Goal: Task Accomplishment & Management: Use online tool/utility

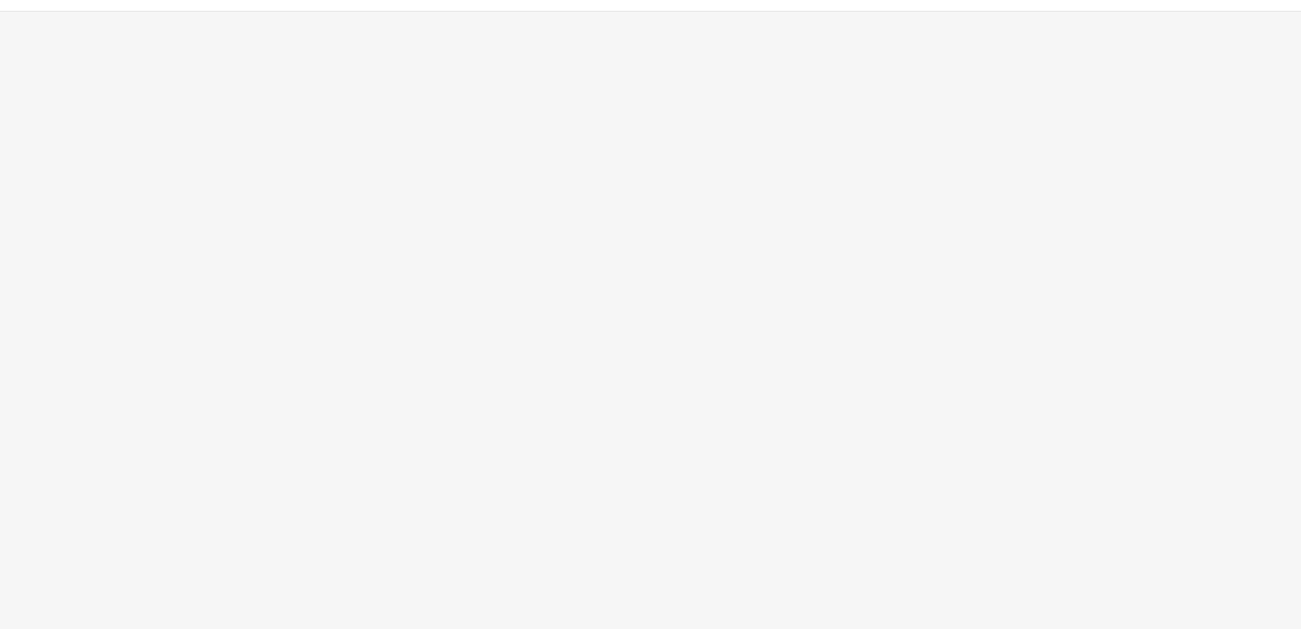
click at [742, 244] on div "App Frame" at bounding box center [650, 320] width 1301 height 617
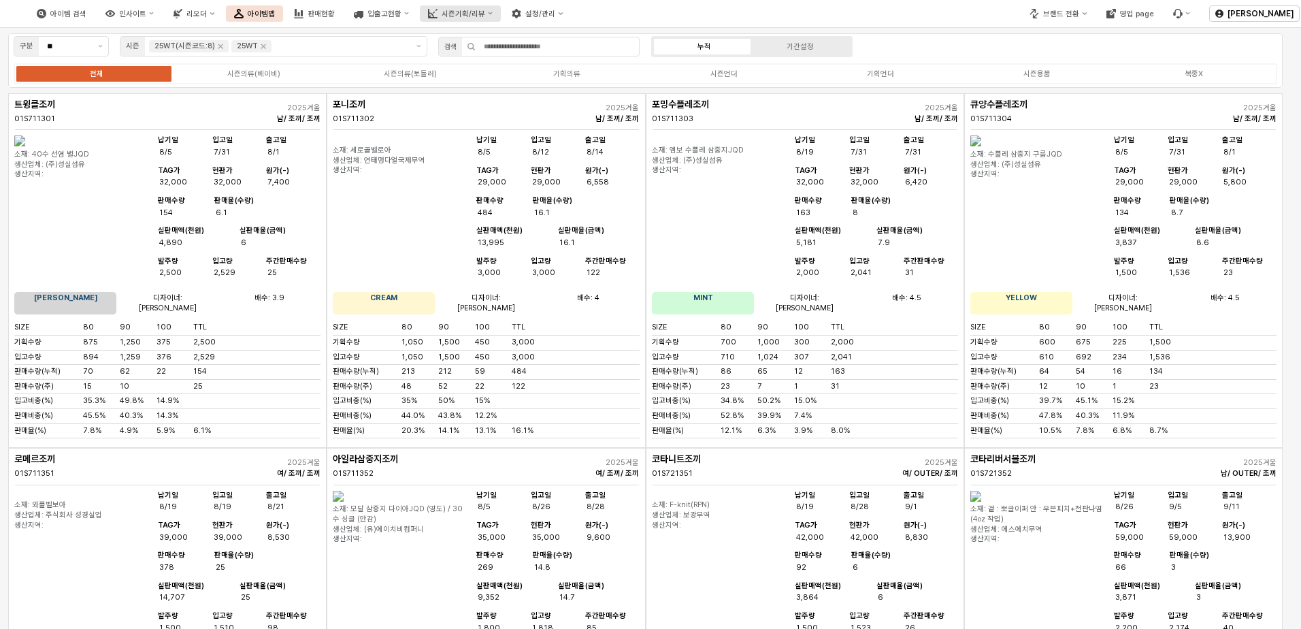
click at [501, 18] on button "시즌기획/리뷰" at bounding box center [460, 13] width 81 height 16
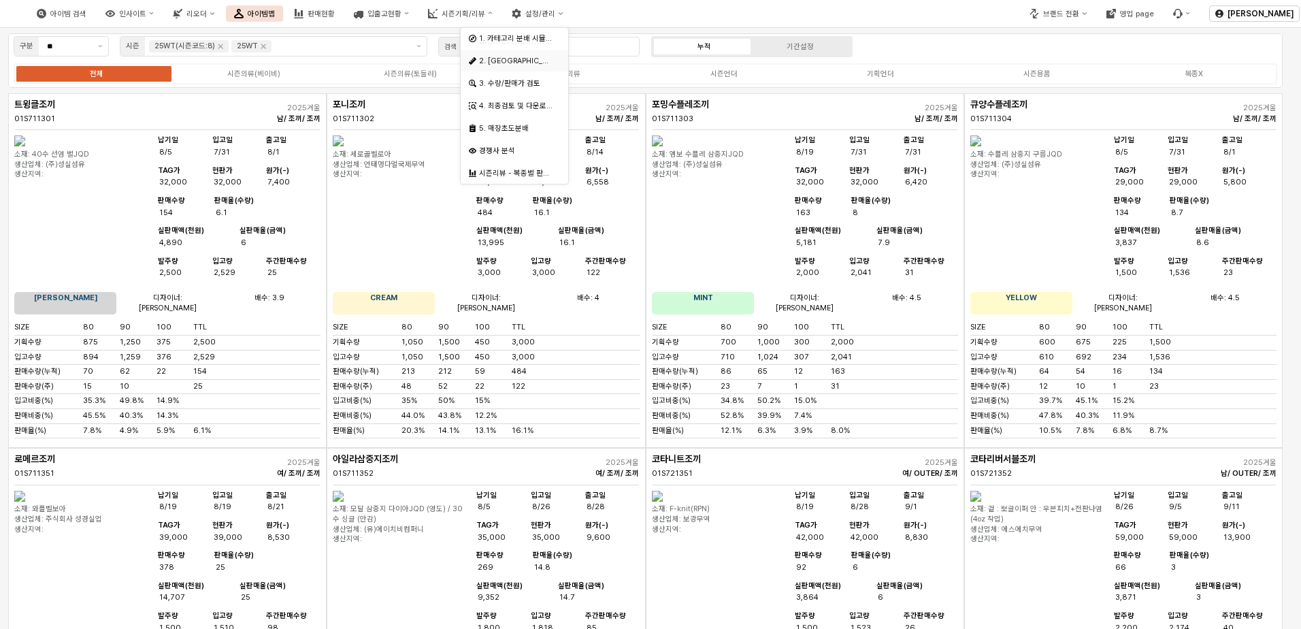
click at [512, 51] on div "2. [GEOGRAPHIC_DATA]" at bounding box center [514, 60] width 107 height 21
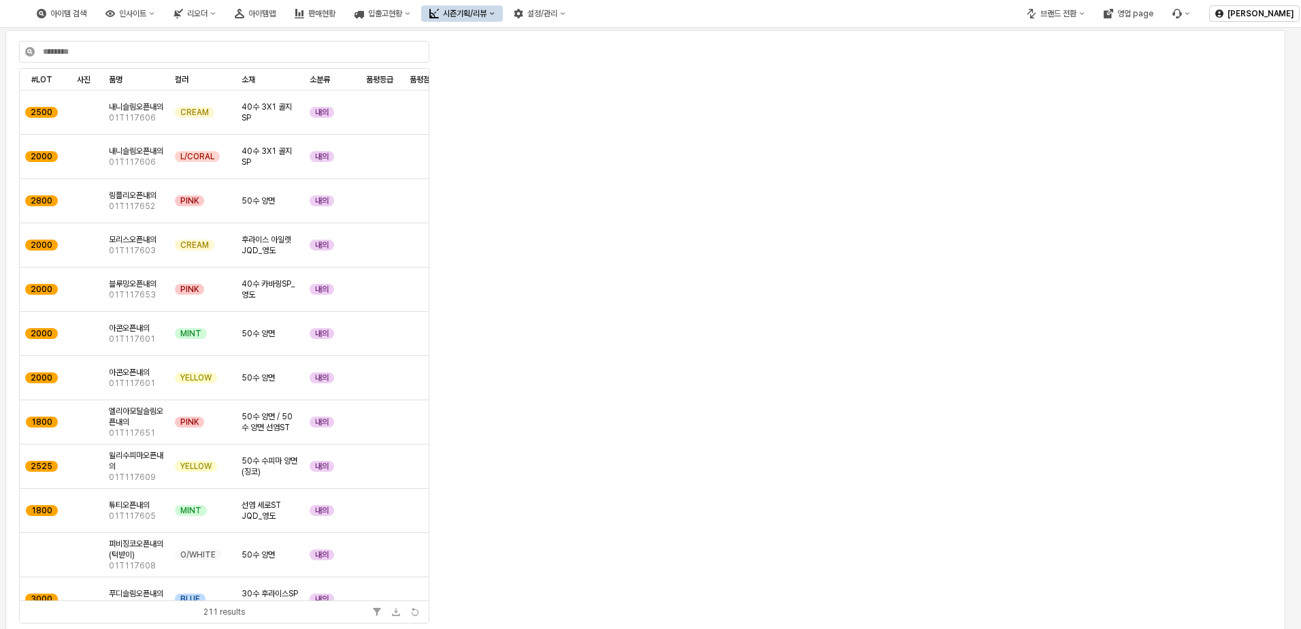
scroll to position [82, 0]
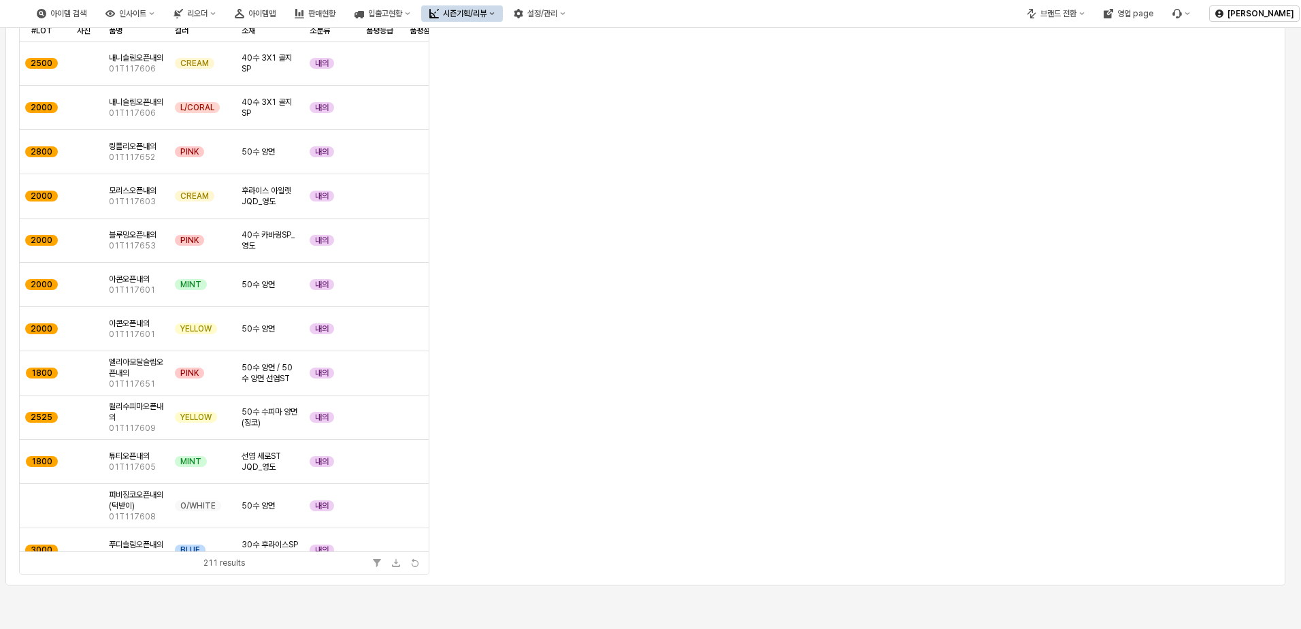
click at [1141, 330] on div "App Frame" at bounding box center [856, 176] width 826 height 359
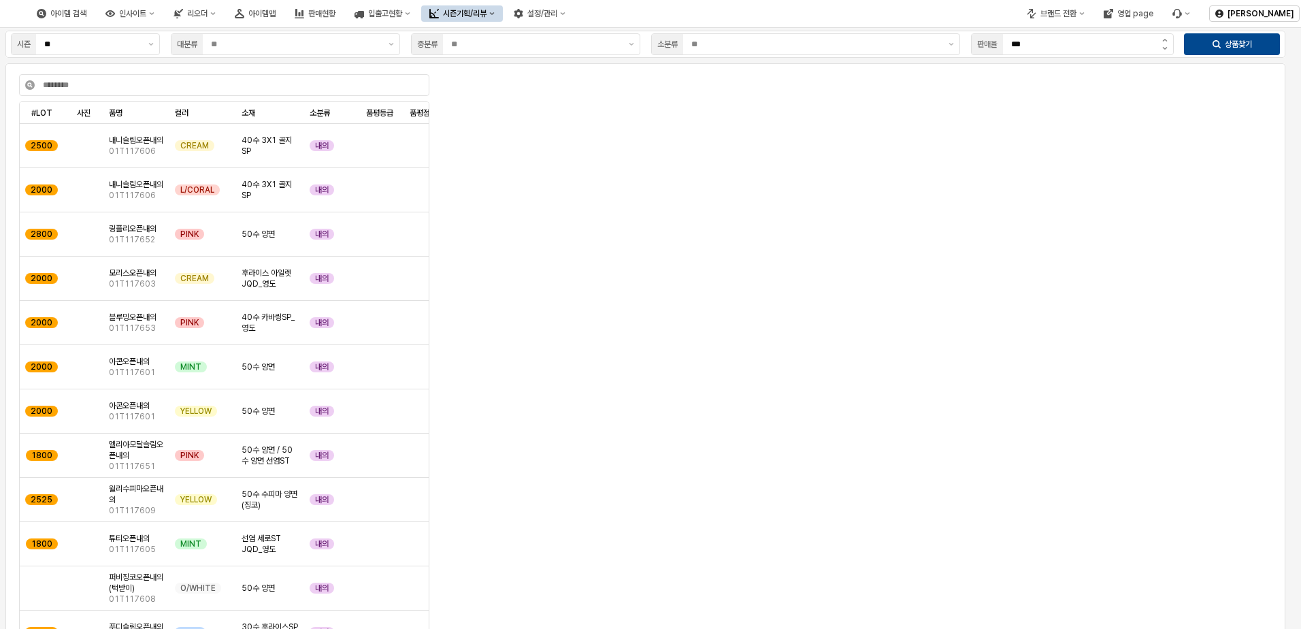
drag, startPoint x: 565, startPoint y: 314, endPoint x: 526, endPoint y: 284, distance: 49.5
click at [565, 314] on div "App Frame" at bounding box center [856, 259] width 826 height 359
click at [302, 52] on div "App Frame" at bounding box center [293, 44] width 180 height 20
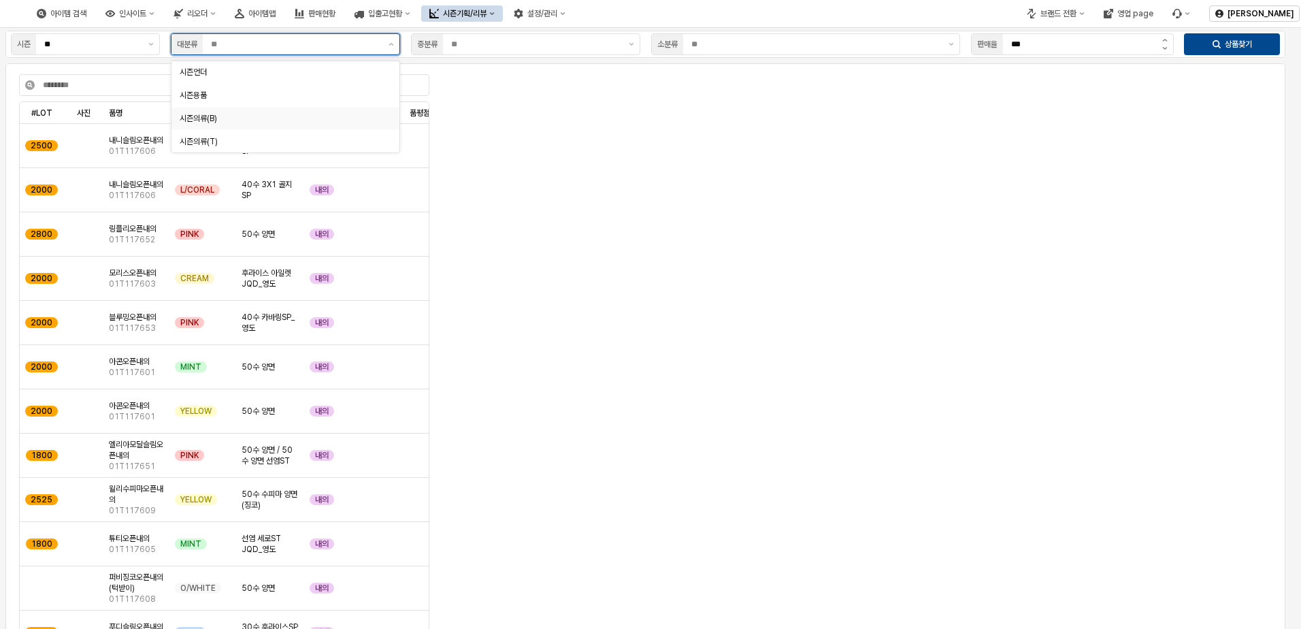
click at [270, 112] on div "시즌의류(B)" at bounding box center [281, 119] width 203 height 14
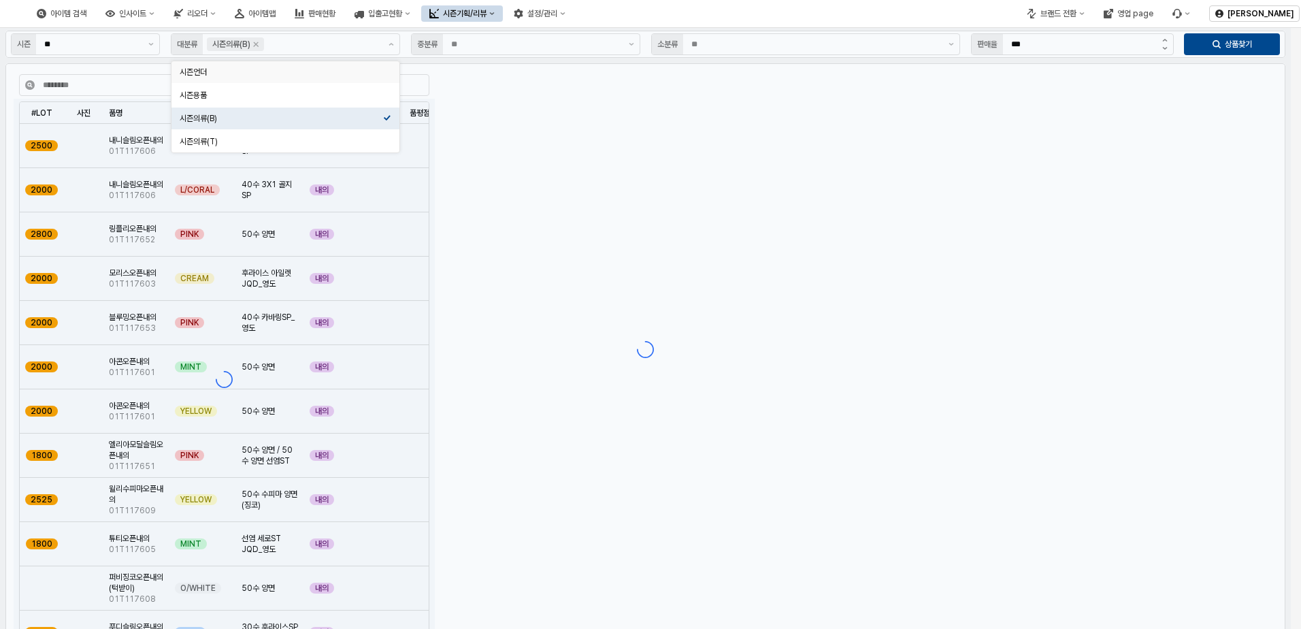
click at [491, 45] on div "App Frame" at bounding box center [645, 349] width 1290 height 642
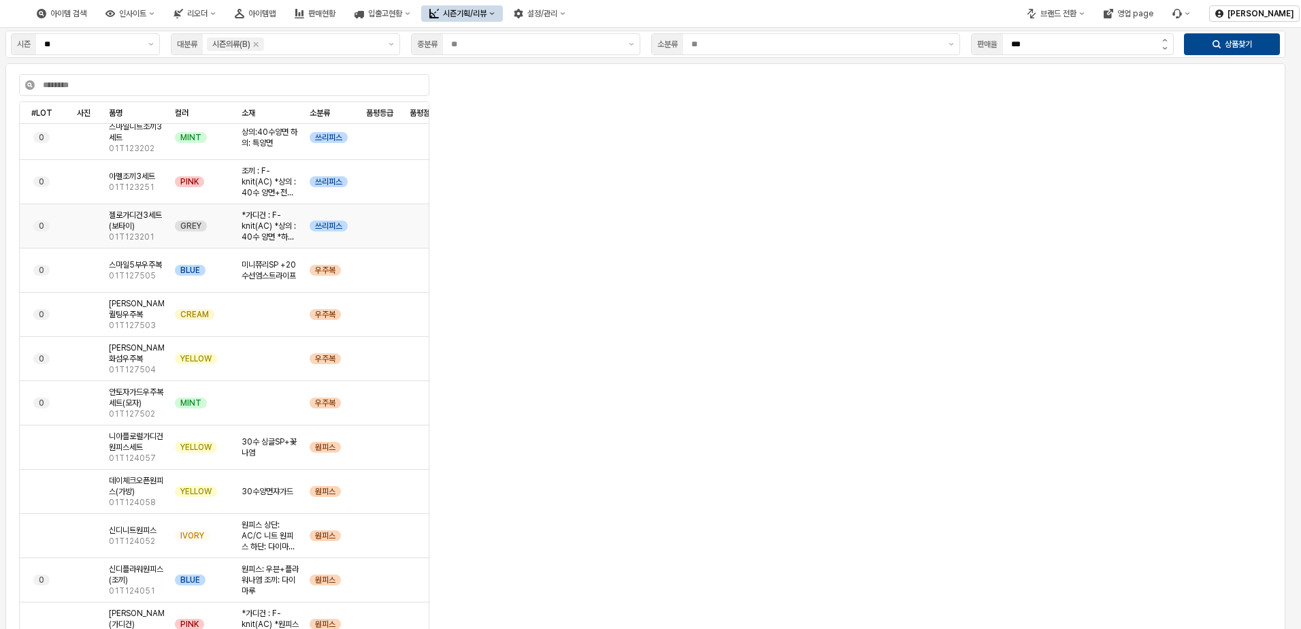
scroll to position [1579, 0]
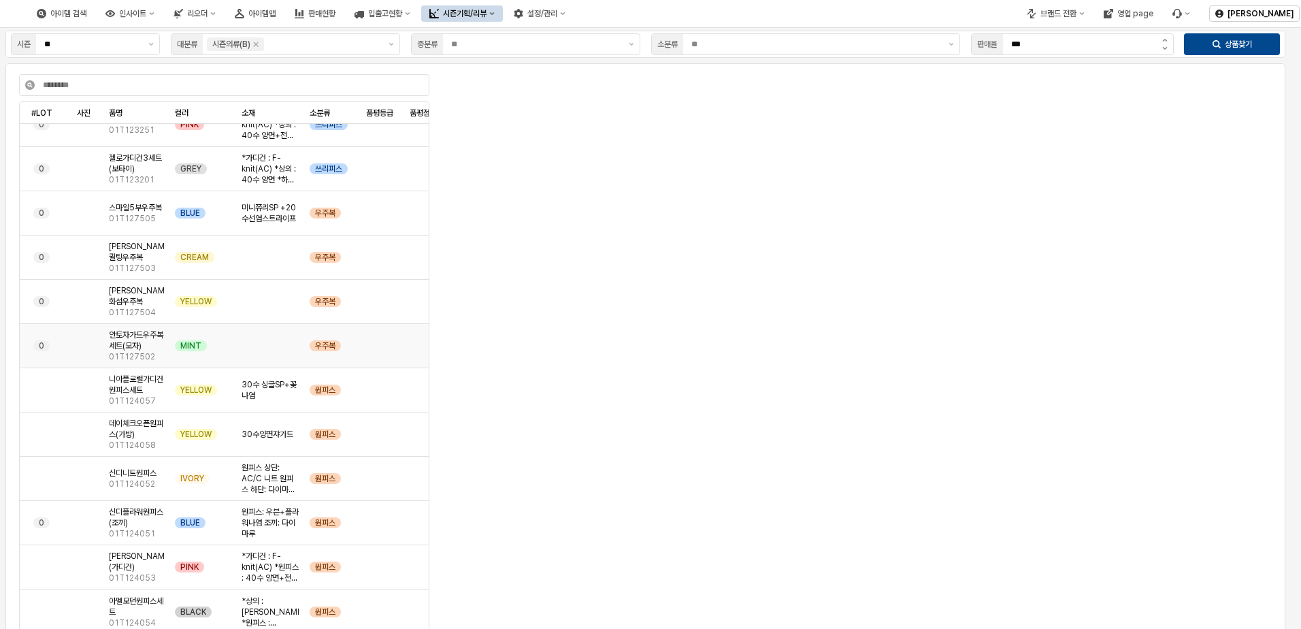
click at [133, 336] on span "안토자가드우주복세트(모자)" at bounding box center [136, 340] width 55 height 22
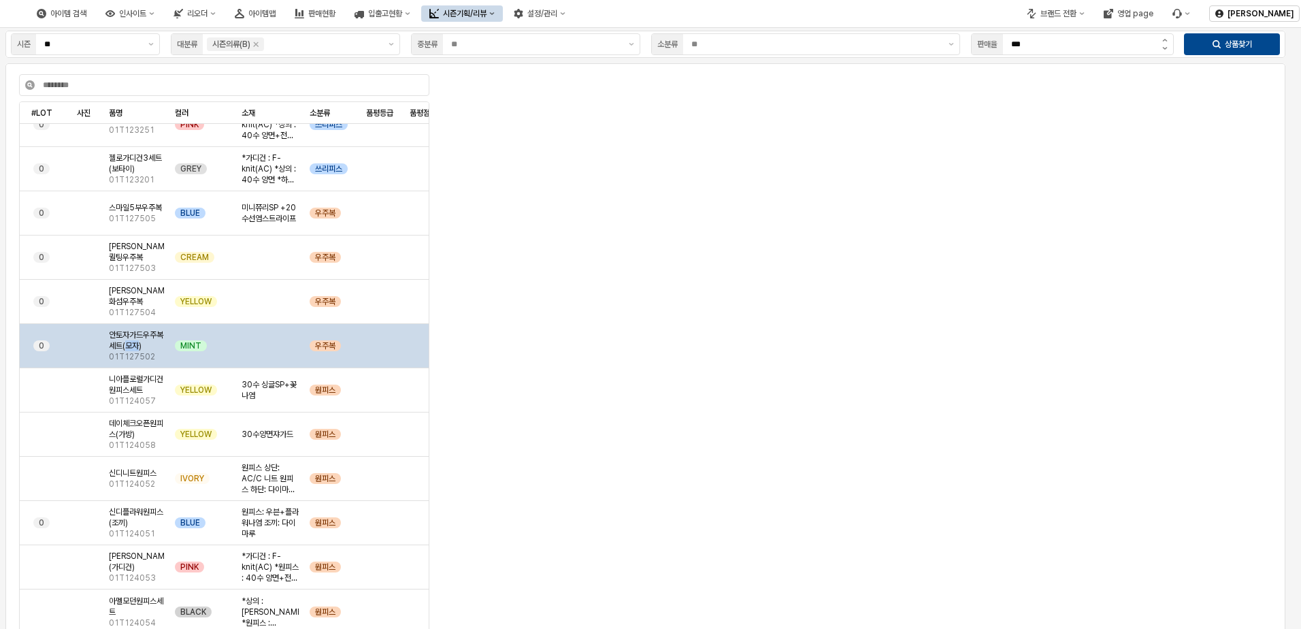
click at [133, 336] on span "안토자가드우주복세트(모자)" at bounding box center [136, 340] width 55 height 22
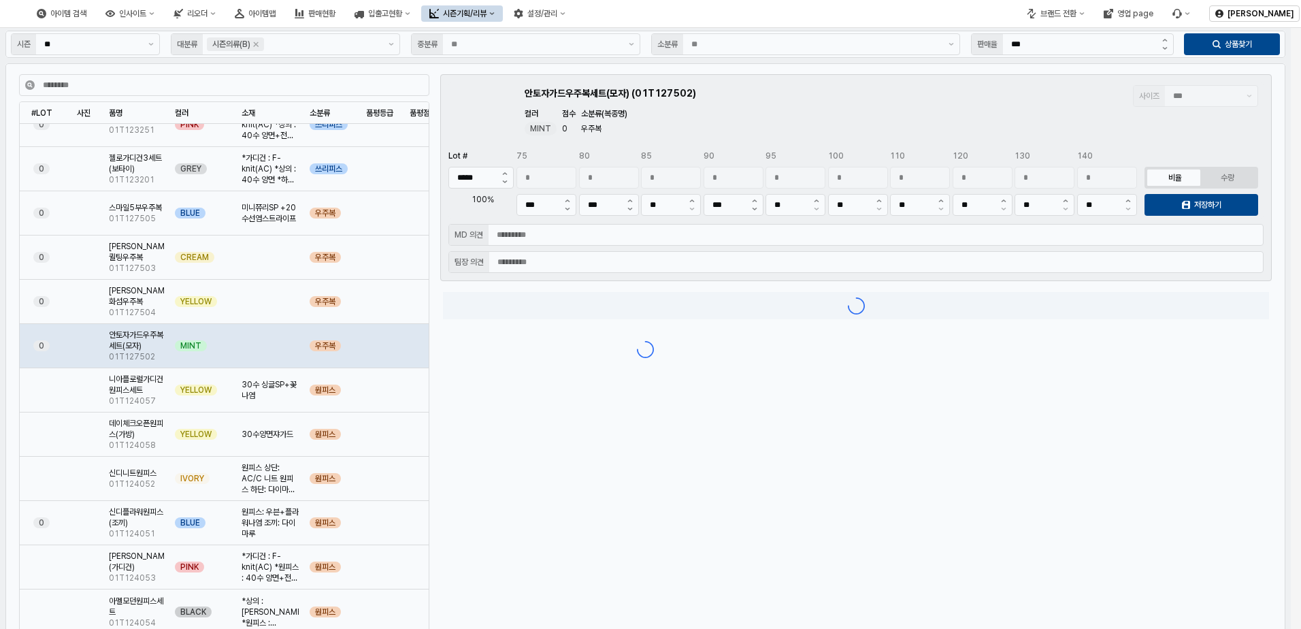
click at [156, 41] on div "App Frame" at bounding box center [645, 349] width 1290 height 642
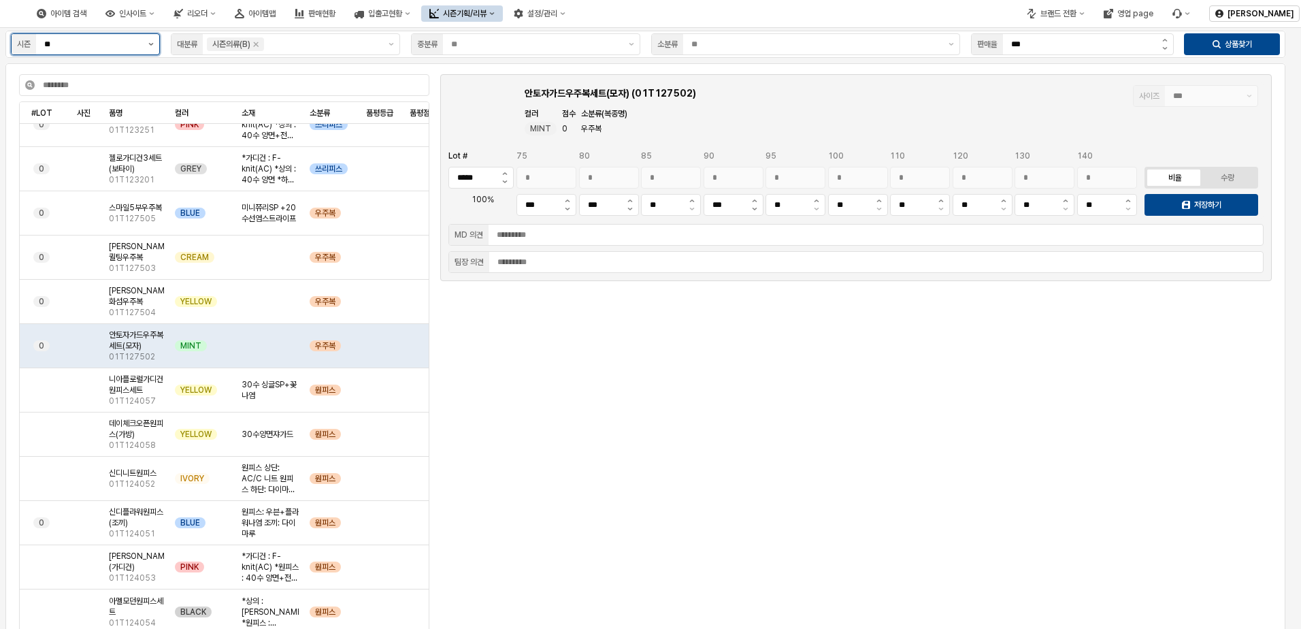
click at [146, 45] on button "제안 사항 표시" at bounding box center [151, 44] width 16 height 20
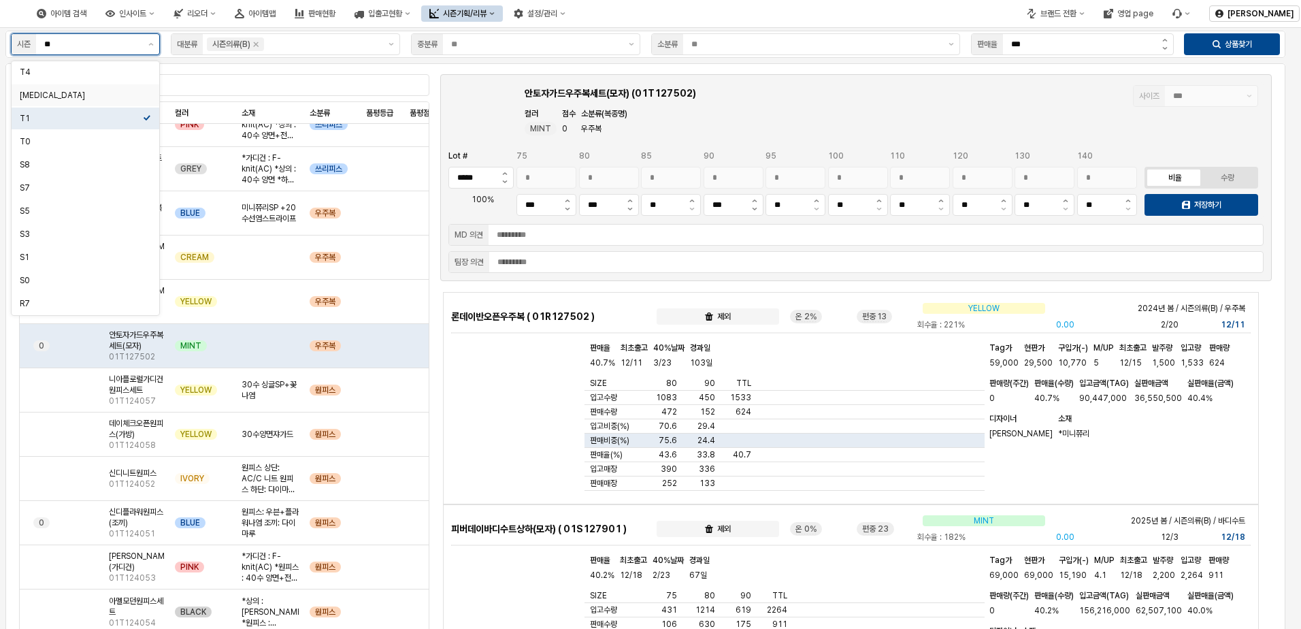
click at [84, 94] on div "[MEDICAL_DATA]" at bounding box center [81, 95] width 123 height 11
type input "**"
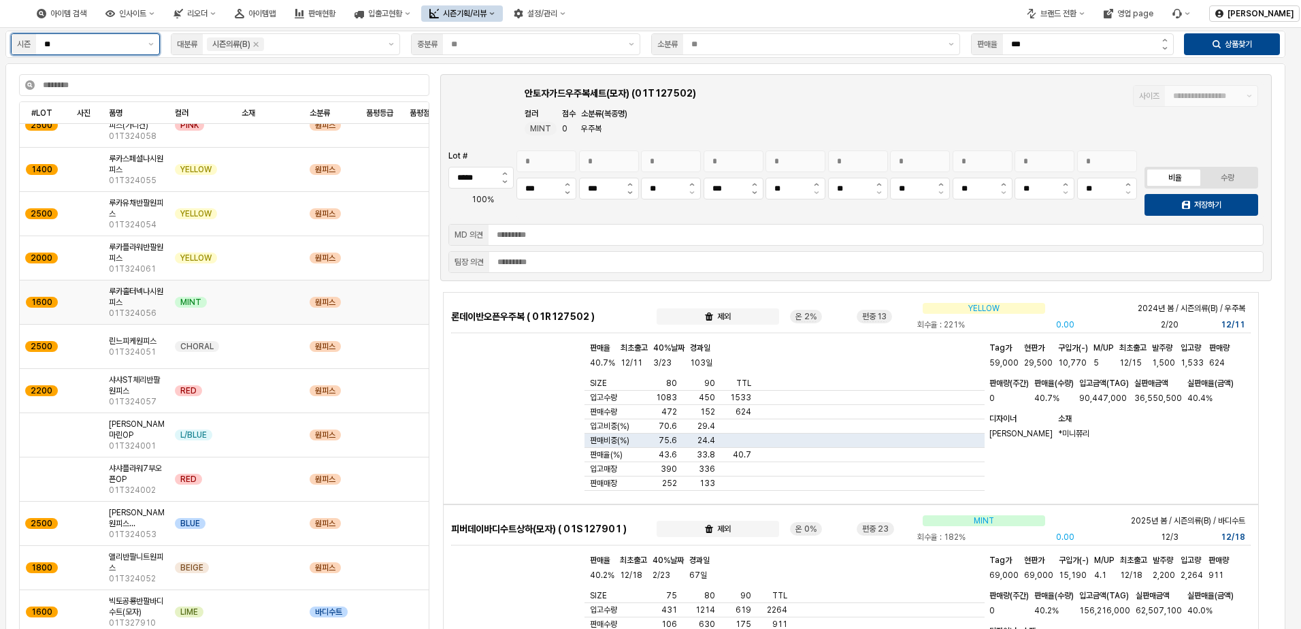
scroll to position [3392, 0]
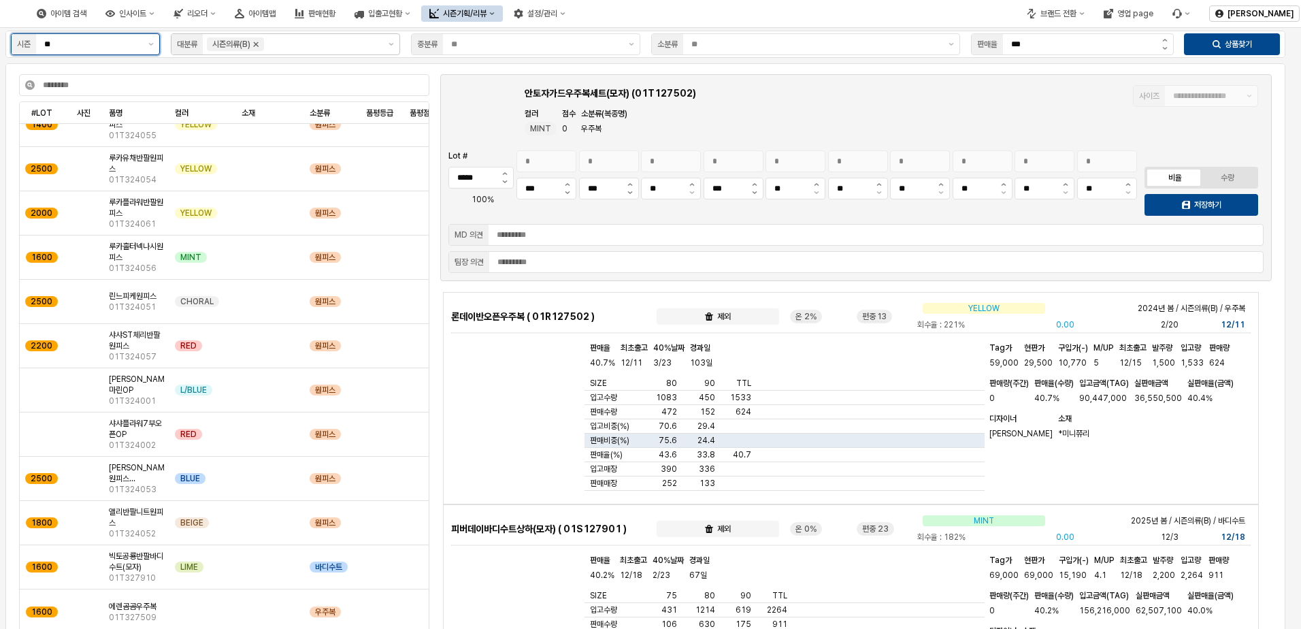
click at [257, 45] on icon "Remove 시즌의류(B)" at bounding box center [256, 44] width 5 height 5
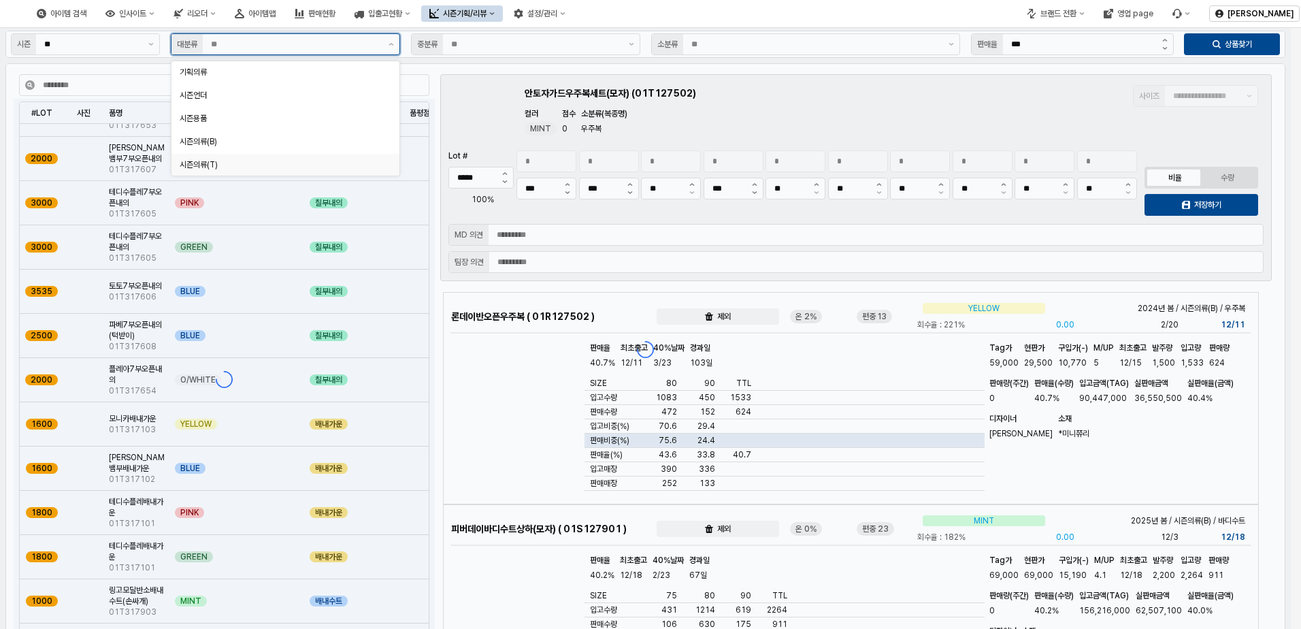
click at [220, 162] on div "시즌의류(T)" at bounding box center [281, 164] width 203 height 11
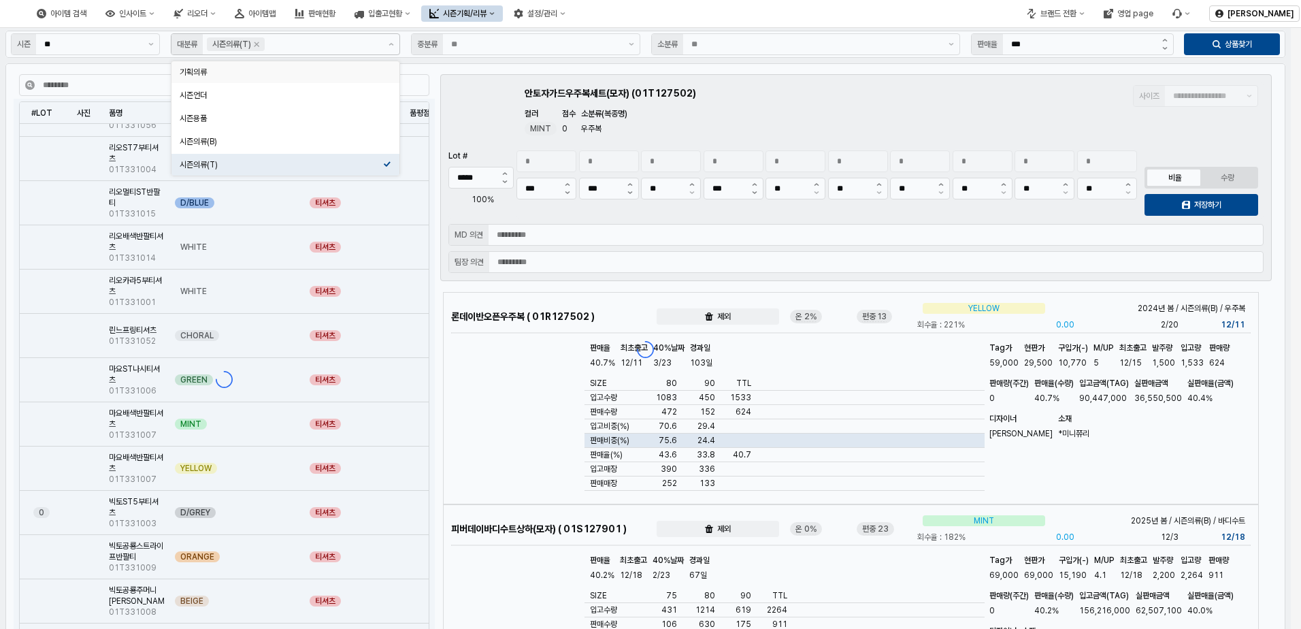
click at [854, 104] on div "App Frame" at bounding box center [645, 349] width 1290 height 642
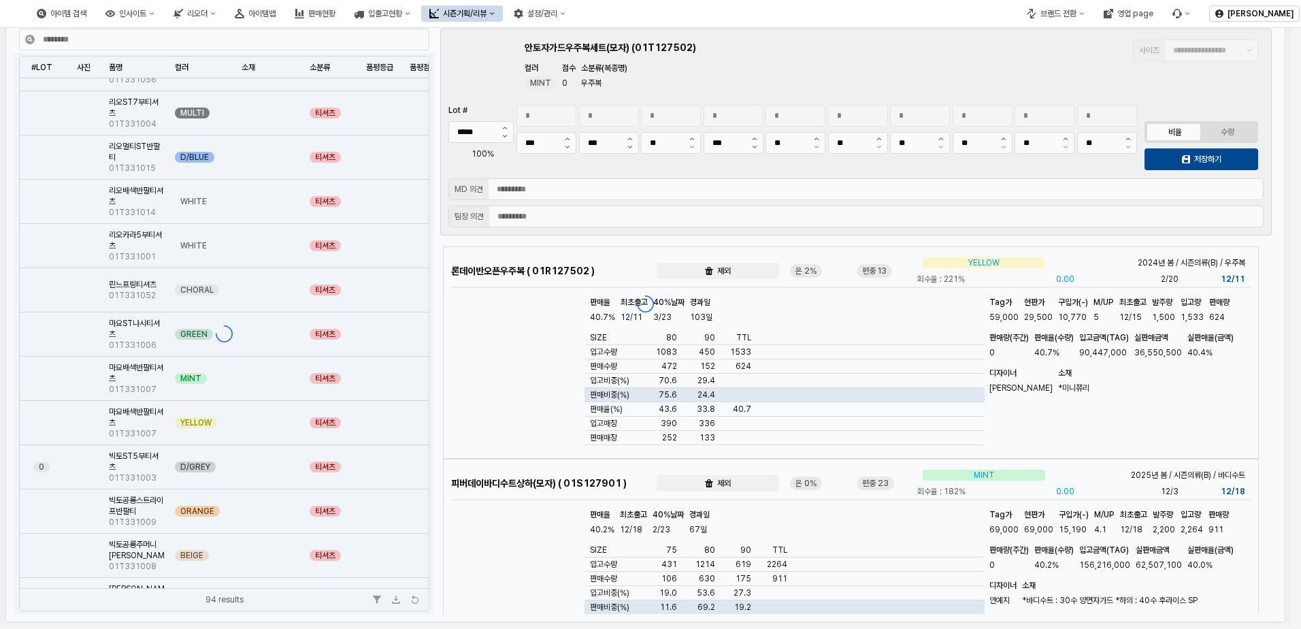
scroll to position [82, 0]
